Goal: Navigation & Orientation: Find specific page/section

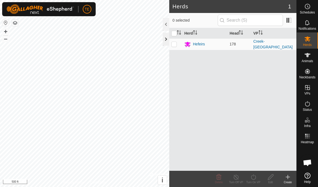
click at [166, 39] on div at bounding box center [166, 39] width 6 height 13
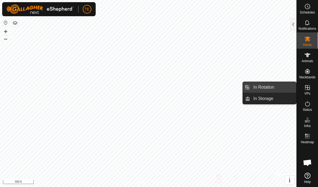
click at [275, 91] on link "In Rotation" at bounding box center [273, 87] width 46 height 11
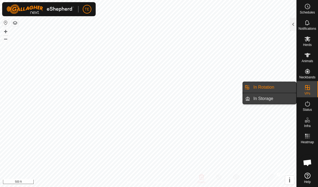
click at [280, 100] on link "In Storage" at bounding box center [273, 98] width 46 height 11
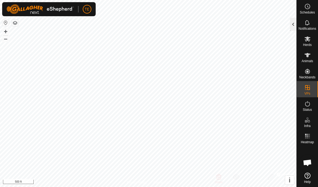
click at [294, 20] on div at bounding box center [293, 24] width 6 height 13
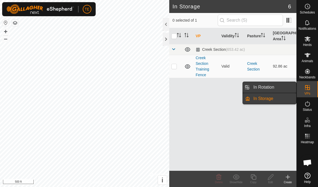
click at [272, 87] on span "In Rotation" at bounding box center [263, 87] width 21 height 6
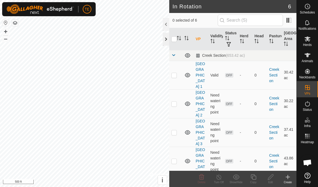
click at [166, 40] on div at bounding box center [166, 39] width 6 height 13
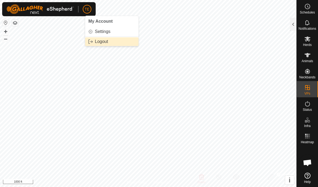
click at [118, 43] on link "Logout" at bounding box center [111, 41] width 53 height 9
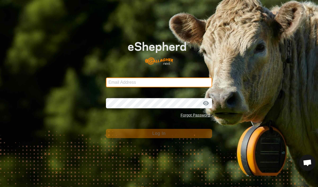
click at [182, 82] on input "Email Address" at bounding box center [159, 82] width 106 height 10
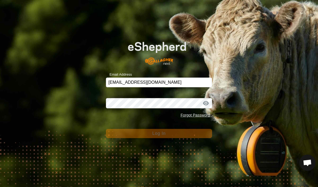
type input "[EMAIL_ADDRESS][DOMAIN_NAME]"
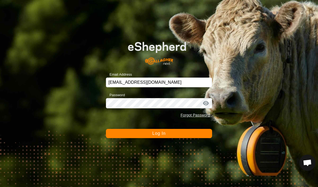
click at [129, 133] on button "Log In" at bounding box center [159, 133] width 106 height 9
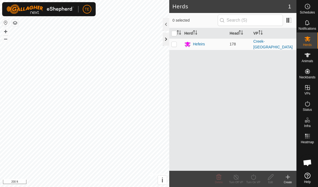
click at [163, 39] on div at bounding box center [166, 39] width 6 height 13
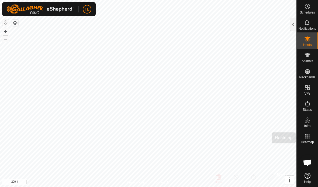
click at [307, 137] on icon at bounding box center [307, 136] width 6 height 6
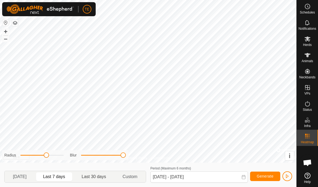
click at [93, 176] on span "Last 30 days" at bounding box center [94, 176] width 25 height 6
click at [54, 175] on span "Last 7 days" at bounding box center [54, 176] width 22 height 6
type input "[DATE] - [DATE]"
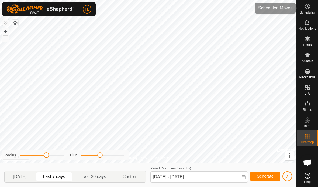
click at [305, 12] on span "Schedules" at bounding box center [307, 12] width 15 height 3
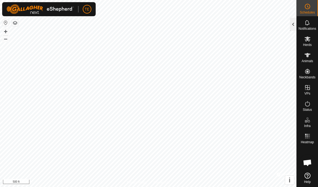
click at [294, 22] on div at bounding box center [293, 24] width 6 height 13
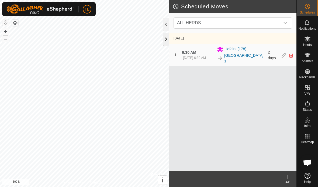
click at [166, 44] on div at bounding box center [166, 39] width 6 height 13
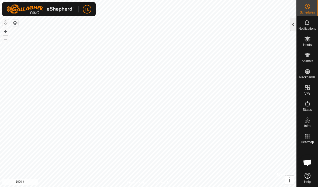
click at [293, 23] on div at bounding box center [293, 24] width 6 height 13
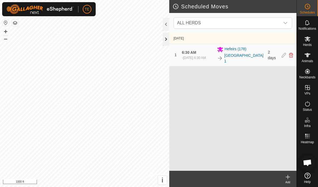
click at [165, 38] on div at bounding box center [166, 39] width 6 height 13
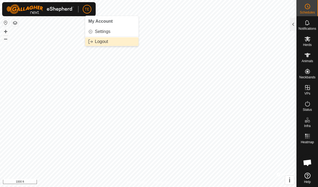
click at [99, 42] on span "Logout" at bounding box center [101, 41] width 13 height 4
